Goal: Task Accomplishment & Management: Manage account settings

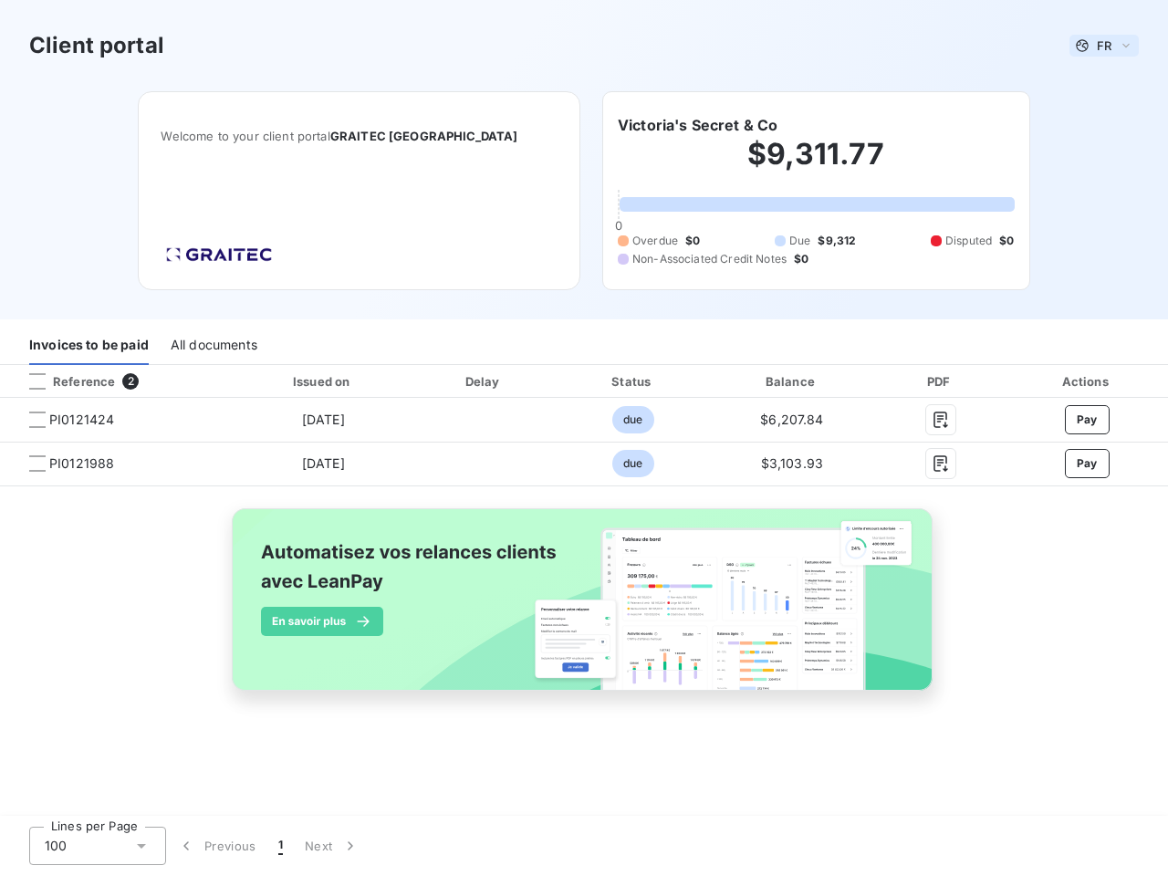
click at [1104, 46] on span "FR" at bounding box center [1104, 45] width 15 height 15
click at [697, 125] on h6 "Victoria's Secret & Co" at bounding box center [698, 125] width 160 height 22
click at [88, 346] on div "Invoices to be paid" at bounding box center [89, 346] width 120 height 38
click at [213, 346] on div "All documents" at bounding box center [214, 346] width 87 height 38
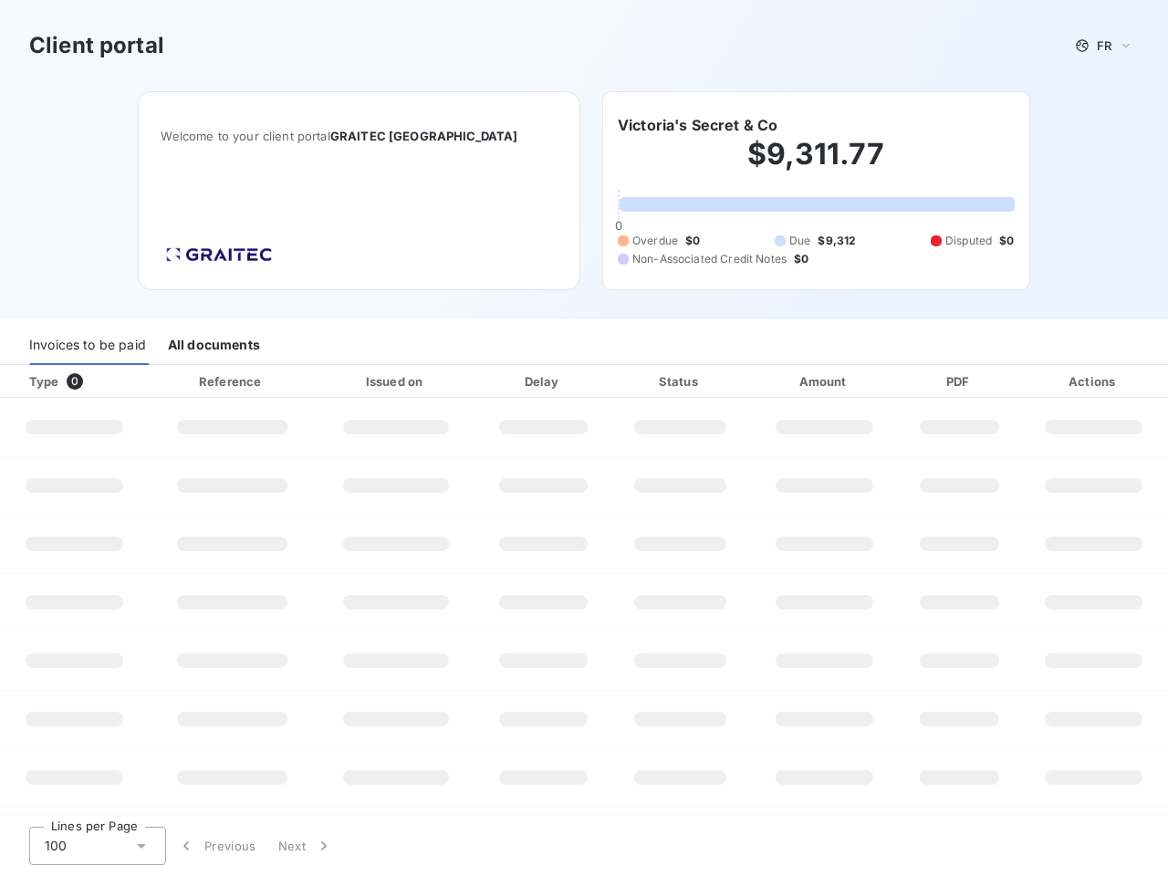
click at [117, 381] on div at bounding box center [110, 381] width 18 height 18
click at [37, 381] on div "Type 0" at bounding box center [81, 381] width 126 height 18
click at [322, 381] on div "Issued on" at bounding box center [395, 381] width 153 height 18
click at [484, 381] on div "Delay" at bounding box center [543, 381] width 127 height 18
click at [632, 381] on div "Status" at bounding box center [680, 381] width 132 height 18
